Goal: Task Accomplishment & Management: Complete application form

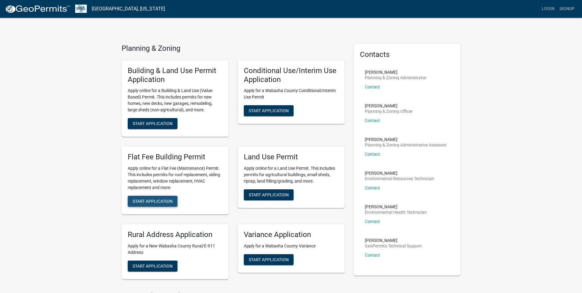
click at [159, 203] on span "Start Application" at bounding box center [153, 201] width 40 height 5
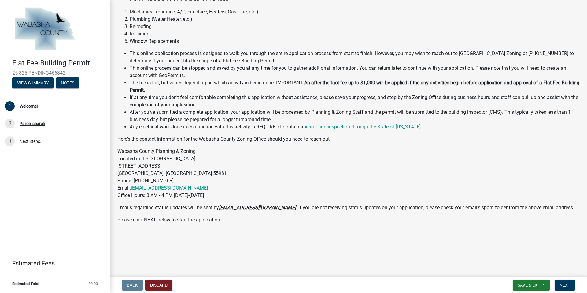
scroll to position [60, 0]
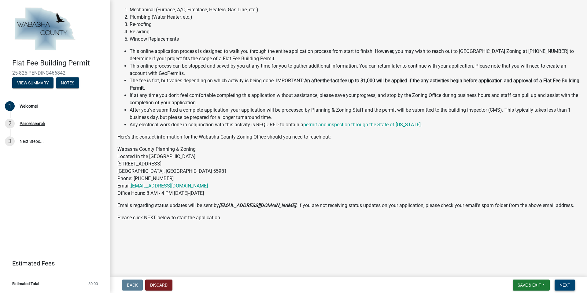
click at [569, 283] on span "Next" at bounding box center [564, 284] width 11 height 5
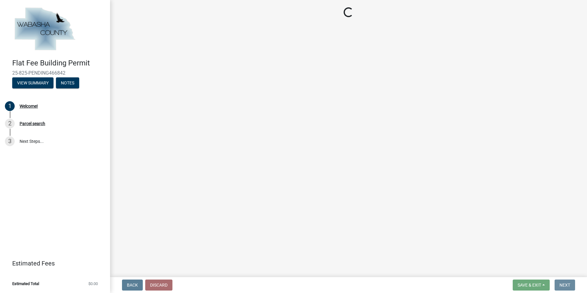
scroll to position [0, 0]
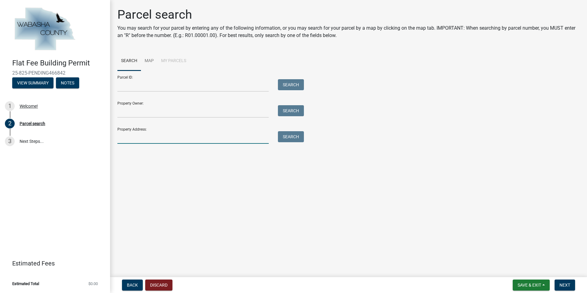
click at [219, 134] on input "Property Address:" at bounding box center [192, 137] width 151 height 13
type input "[STREET_ADDRESS][PERSON_NAME]"
click at [293, 137] on button "Search" at bounding box center [291, 136] width 26 height 11
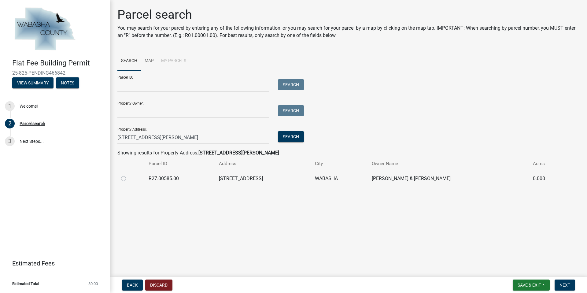
click at [128, 175] on label at bounding box center [128, 175] width 0 height 0
click at [128, 179] on input "radio" at bounding box center [130, 177] width 4 height 4
radio input "true"
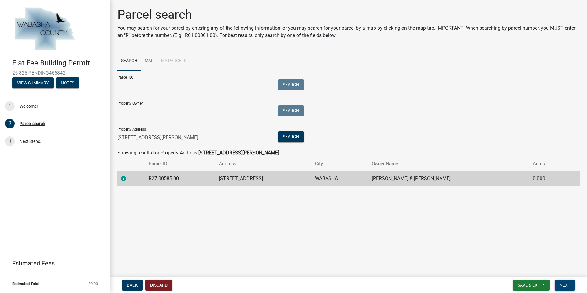
click at [567, 284] on span "Next" at bounding box center [564, 284] width 11 height 5
click at [567, 285] on span "Next" at bounding box center [564, 284] width 11 height 5
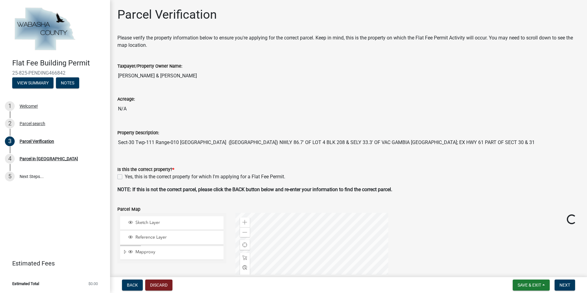
click at [125, 177] on label "Yes, this is the correct property for which I'm applying for a Flat Fee Permit." at bounding box center [205, 176] width 160 height 7
click at [125, 177] on input "Yes, this is the correct property for which I'm applying for a Flat Fee Permit." at bounding box center [127, 175] width 4 height 4
checkbox input "true"
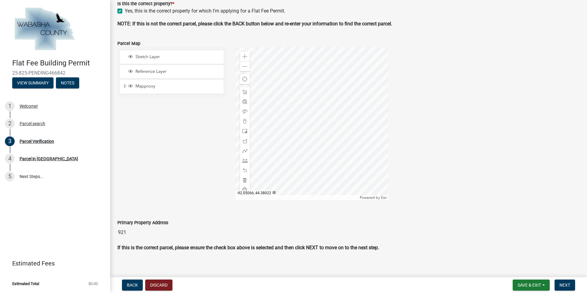
scroll to position [171, 0]
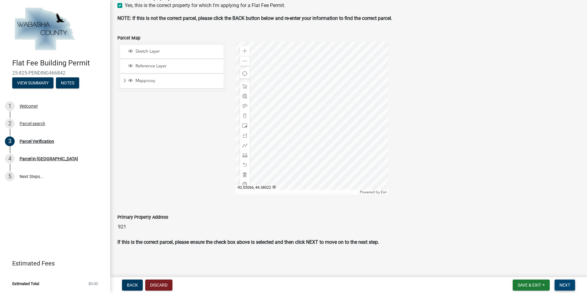
click at [565, 283] on span "Next" at bounding box center [564, 284] width 11 height 5
